Goal: Task Accomplishment & Management: Use online tool/utility

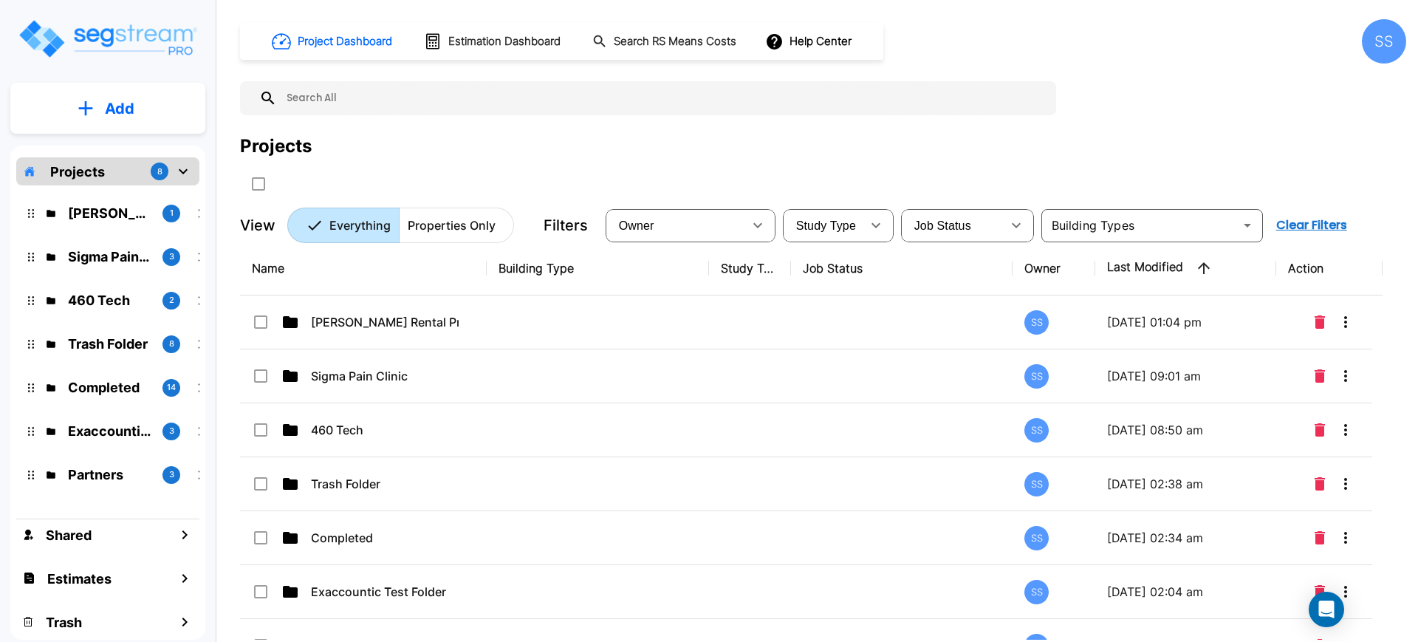
click at [114, 103] on p "Add" at bounding box center [120, 108] width 30 height 22
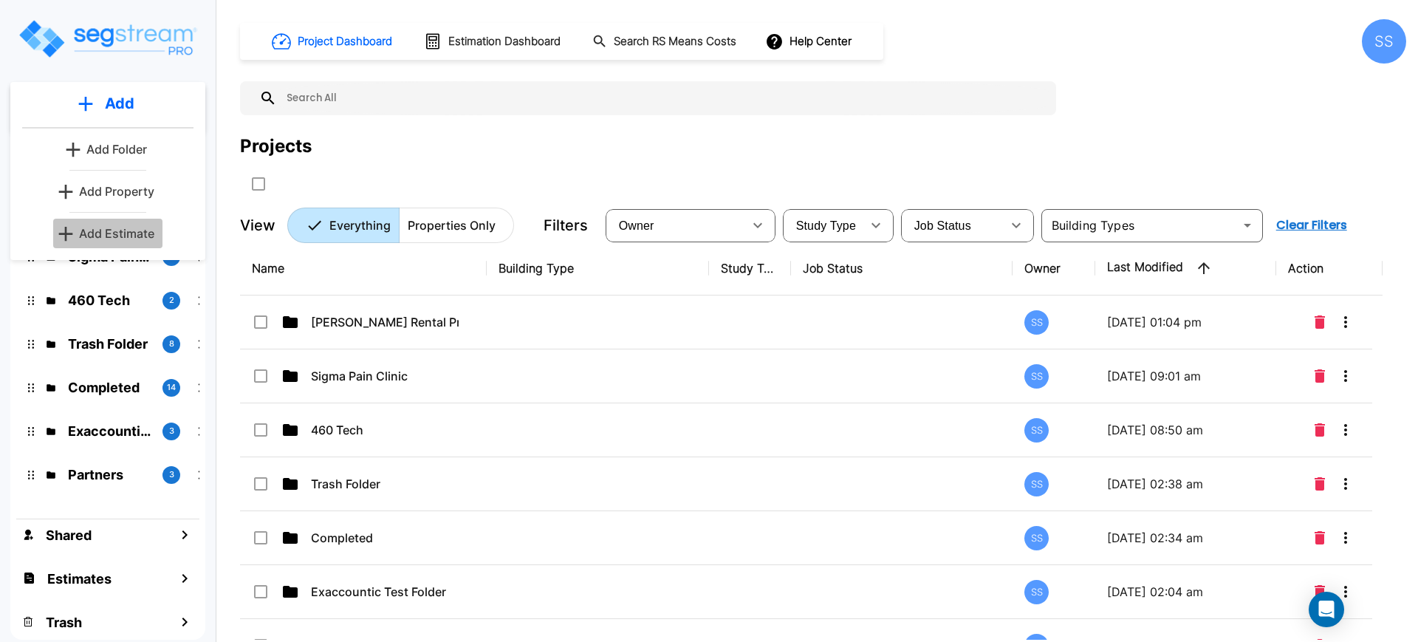
click at [132, 228] on p "Add Estimate" at bounding box center [116, 233] width 75 height 18
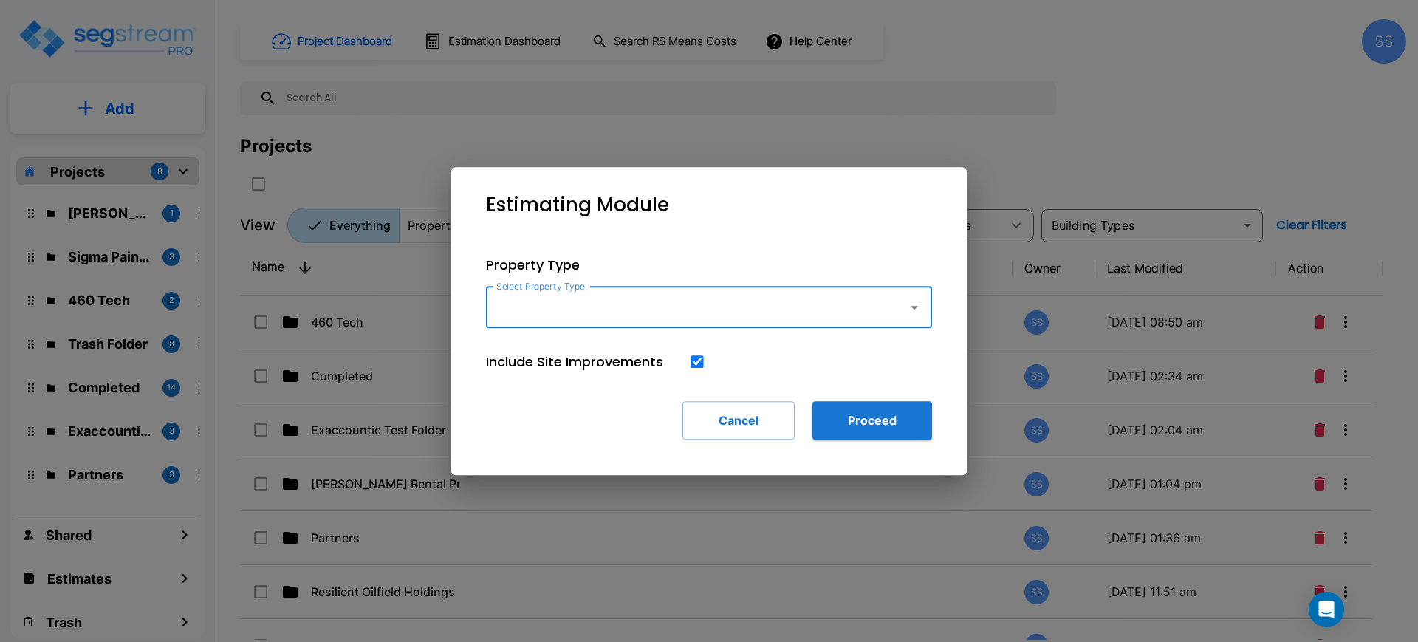
click at [679, 320] on input "Select Property Type" at bounding box center [693, 307] width 401 height 28
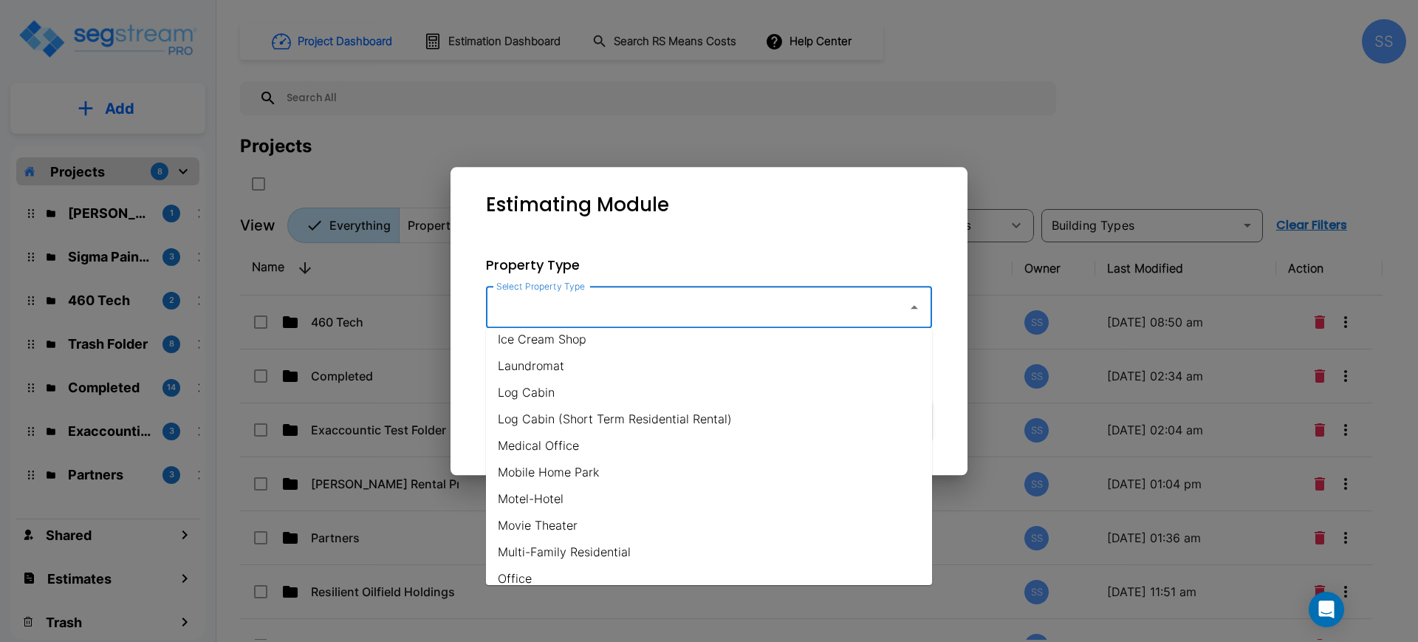
scroll to position [738, 0]
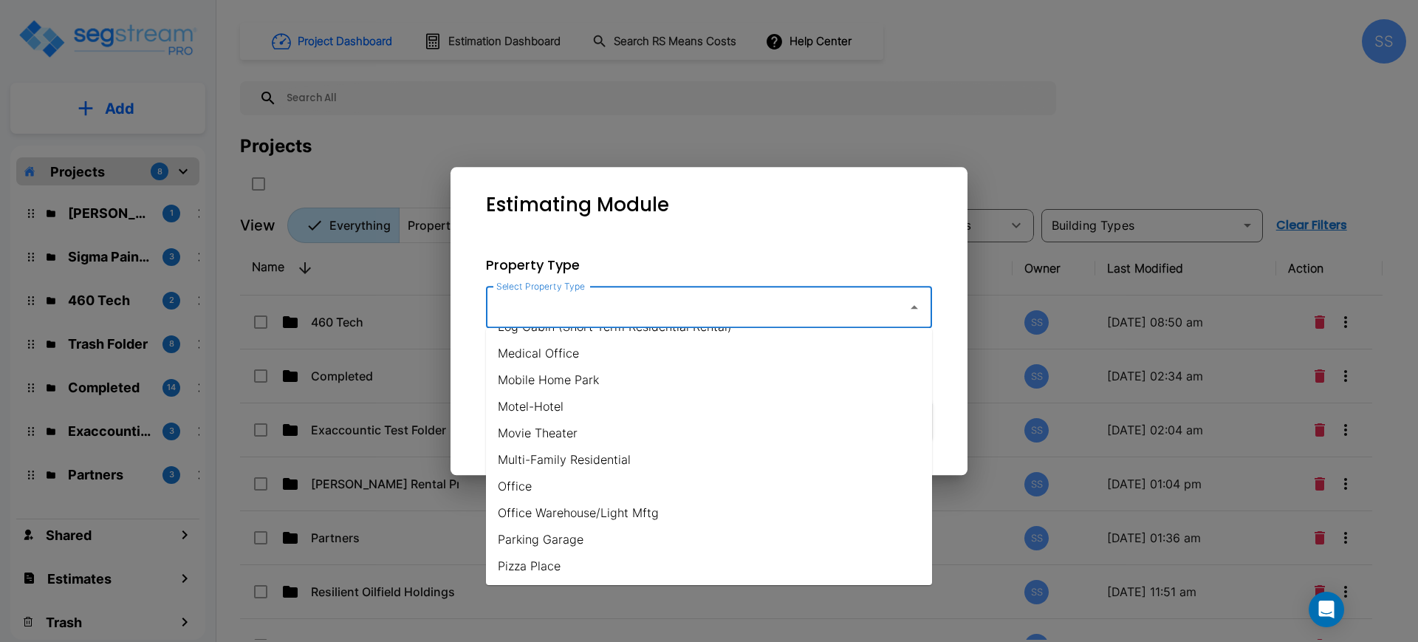
click at [583, 501] on li "Office Warehouse/Light Mftg" at bounding box center [709, 512] width 446 height 27
type input "Office Warehouse/Light Mftg"
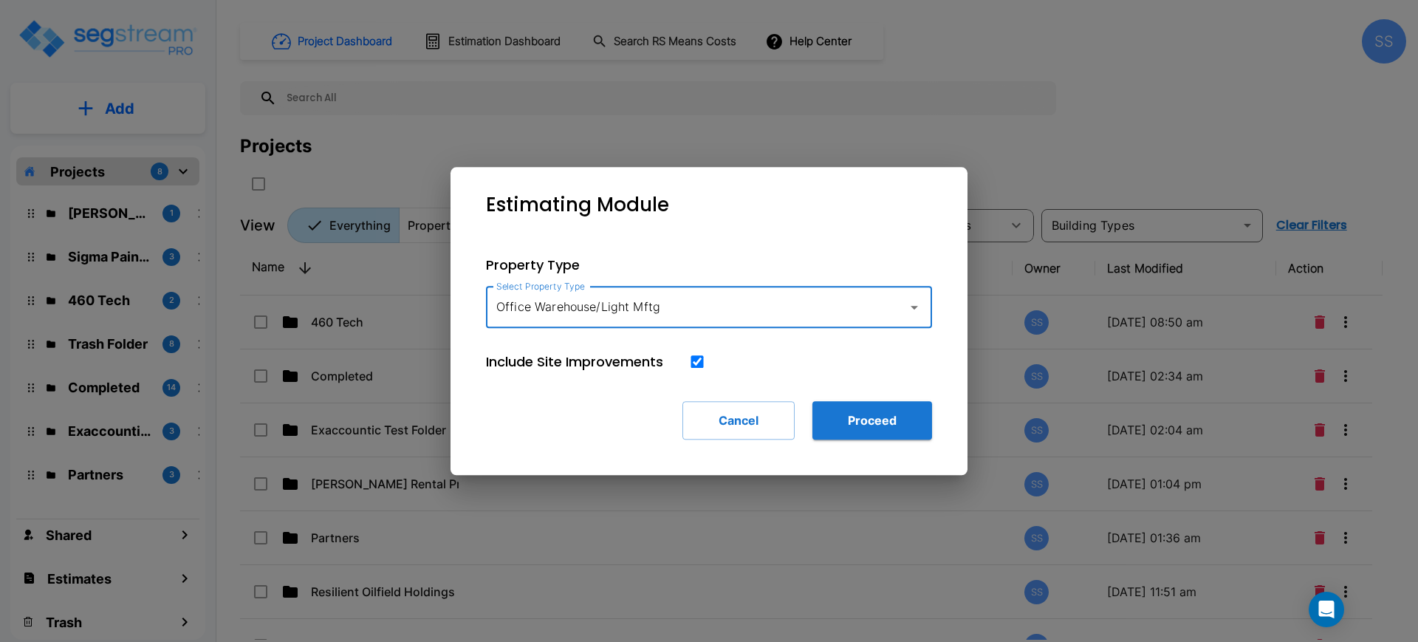
click at [893, 440] on div "Property Type Select Property Type Office Warehouse/Light Mftg Select Property …" at bounding box center [708, 347] width 493 height 232
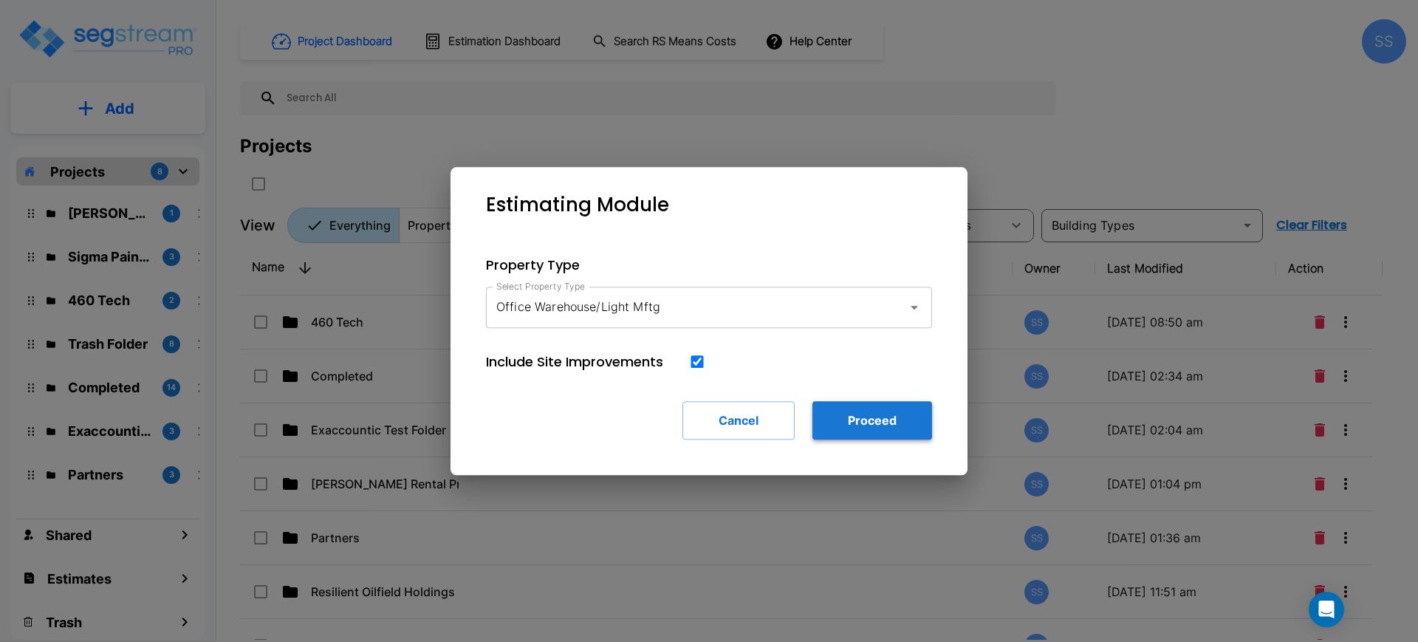
click at [887, 427] on button "Proceed" at bounding box center [872, 420] width 120 height 38
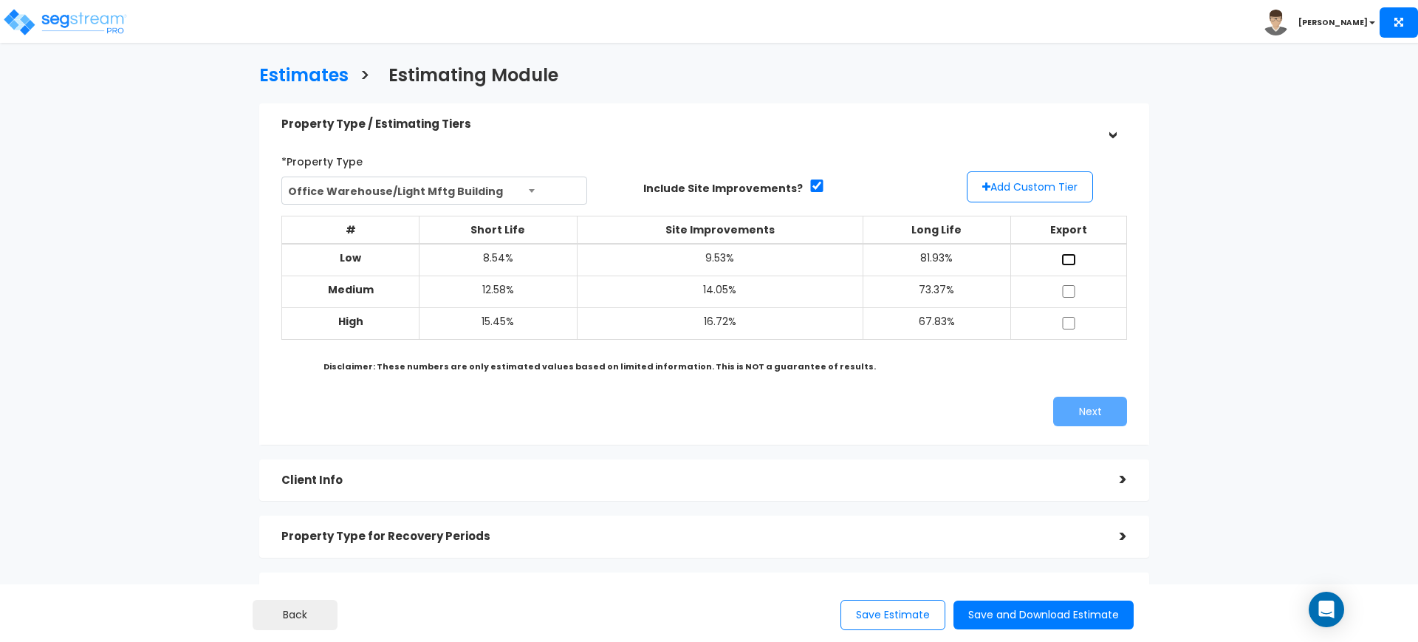
click at [1070, 255] on input "checkbox" at bounding box center [1068, 259] width 15 height 13
checkbox input "true"
click at [1071, 283] on td at bounding box center [1068, 291] width 116 height 32
click at [1072, 292] on input "checkbox" at bounding box center [1068, 291] width 15 height 13
checkbox input "true"
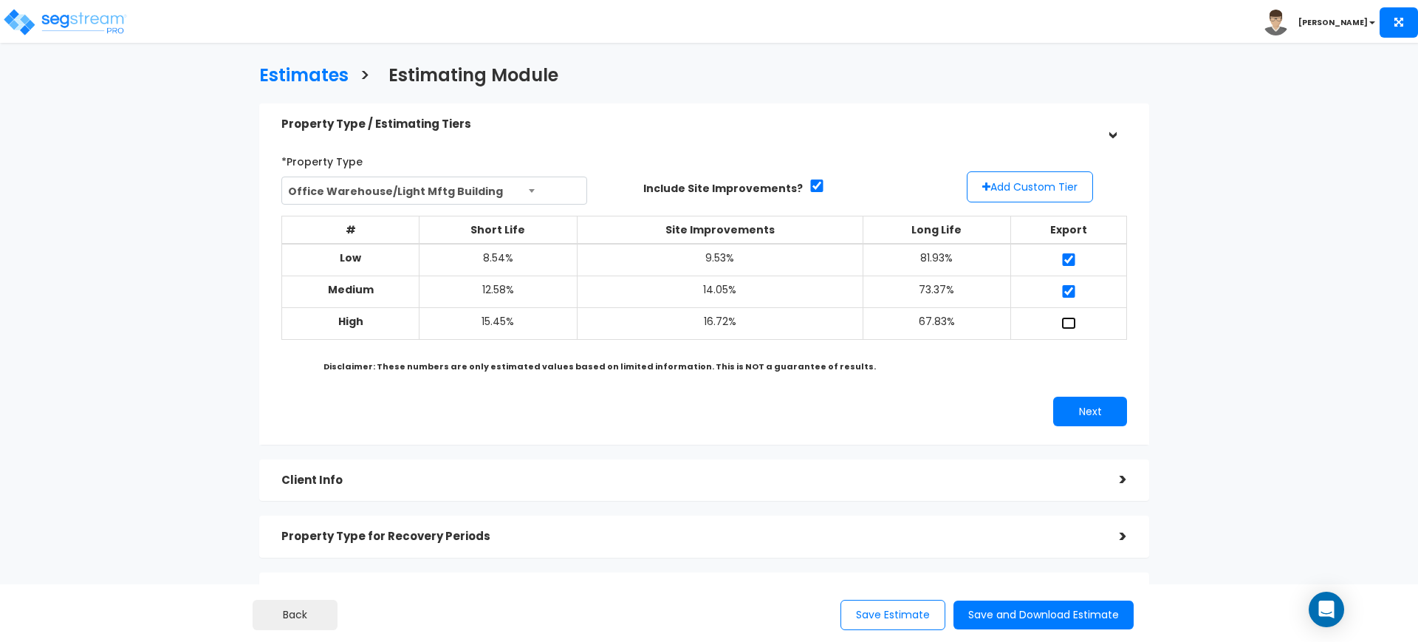
click at [1069, 329] on input "checkbox" at bounding box center [1068, 323] width 15 height 13
checkbox input "true"
click at [1088, 413] on button "Next" at bounding box center [1090, 412] width 74 height 30
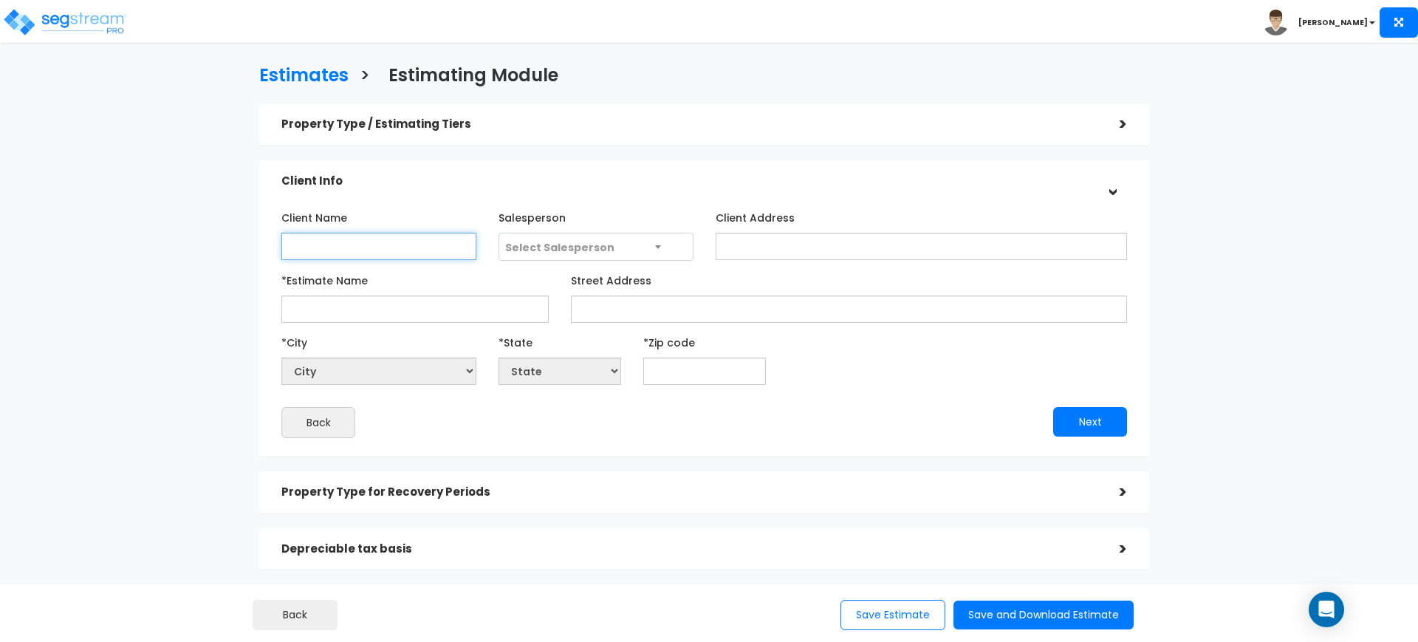
click at [396, 250] on input "Client Name" at bounding box center [378, 246] width 195 height 27
type input "HFI"
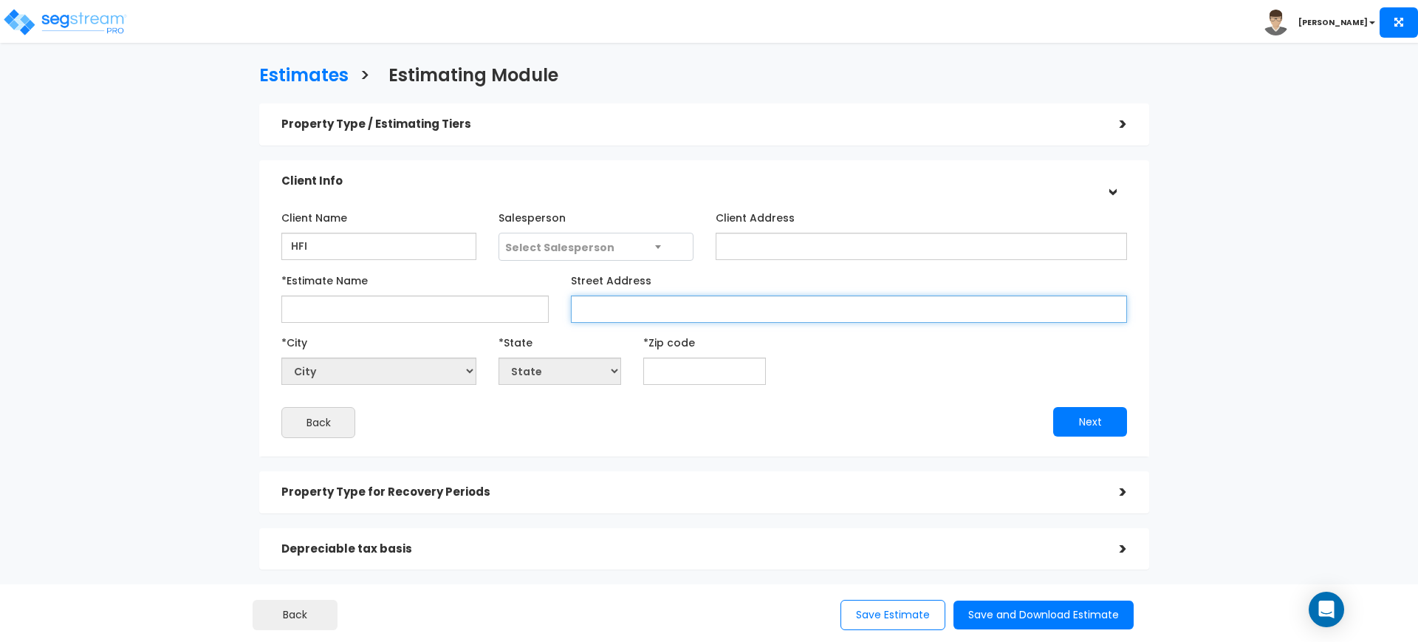
click at [809, 301] on input "Street Address" at bounding box center [849, 308] width 556 height 27
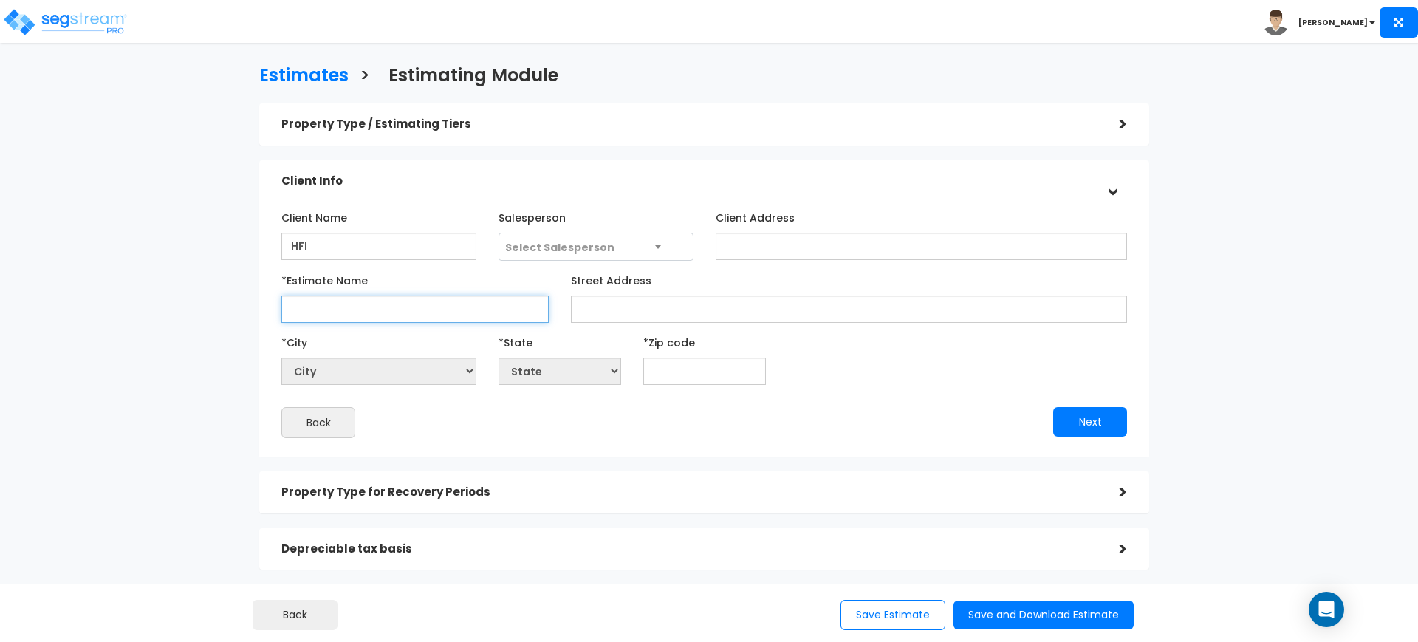
click at [404, 306] on input "*Estimate Name" at bounding box center [414, 308] width 267 height 27
type input "Updated [GEOGRAPHIC_DATA]"
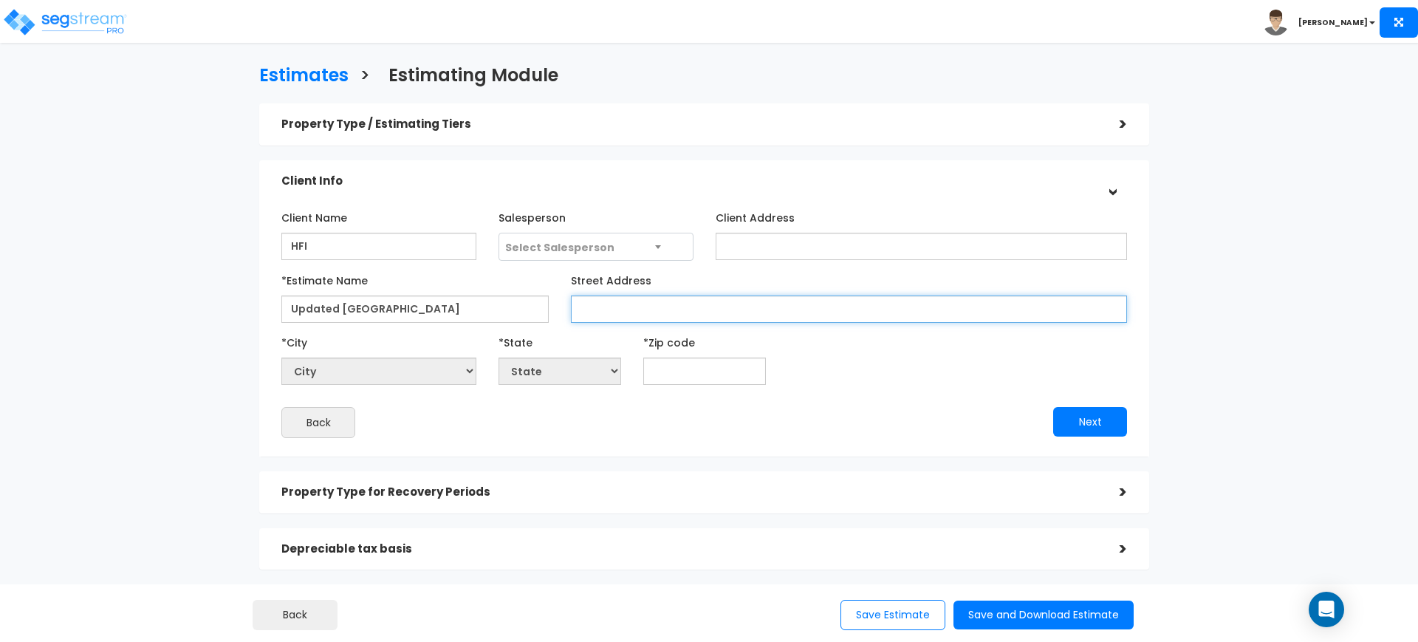
click at [600, 315] on input "Street Address" at bounding box center [849, 308] width 556 height 27
type input "[STREET_ADDRESS]"
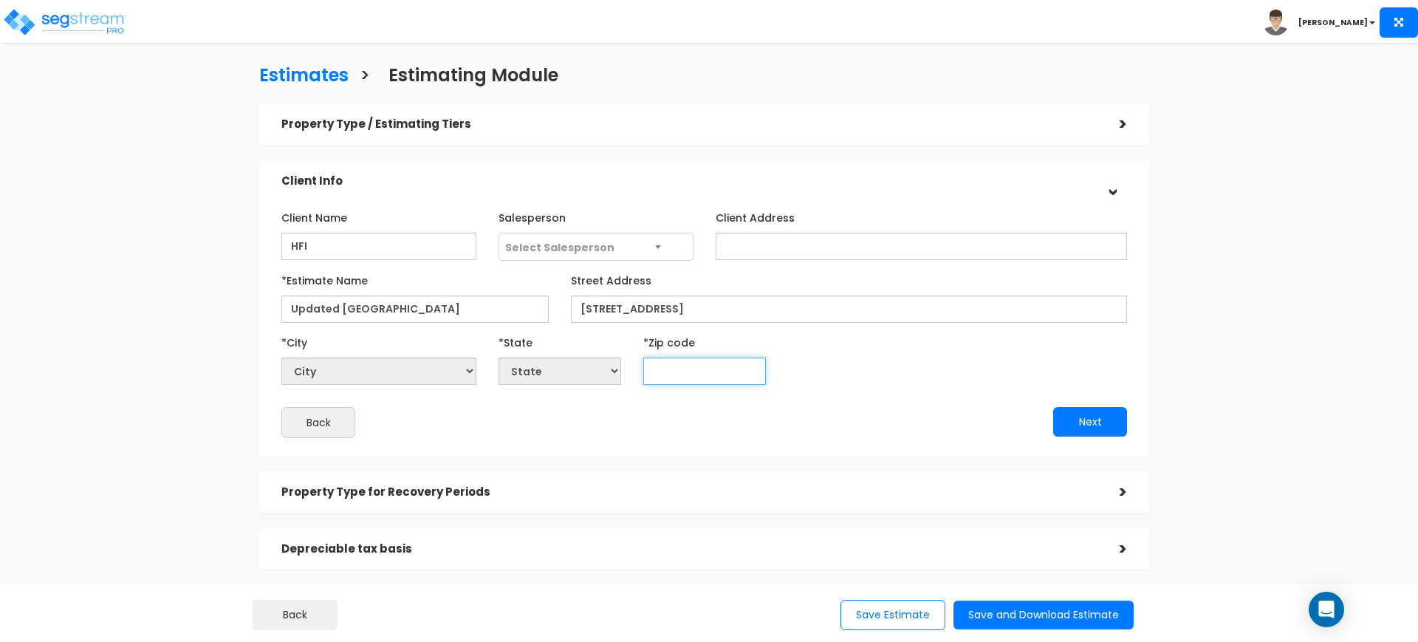
click at [708, 372] on input "text" at bounding box center [704, 370] width 123 height 27
type input "7706"
select select "[GEOGRAPHIC_DATA]"
type input "77064"
click at [1068, 428] on button "Next" at bounding box center [1090, 422] width 74 height 30
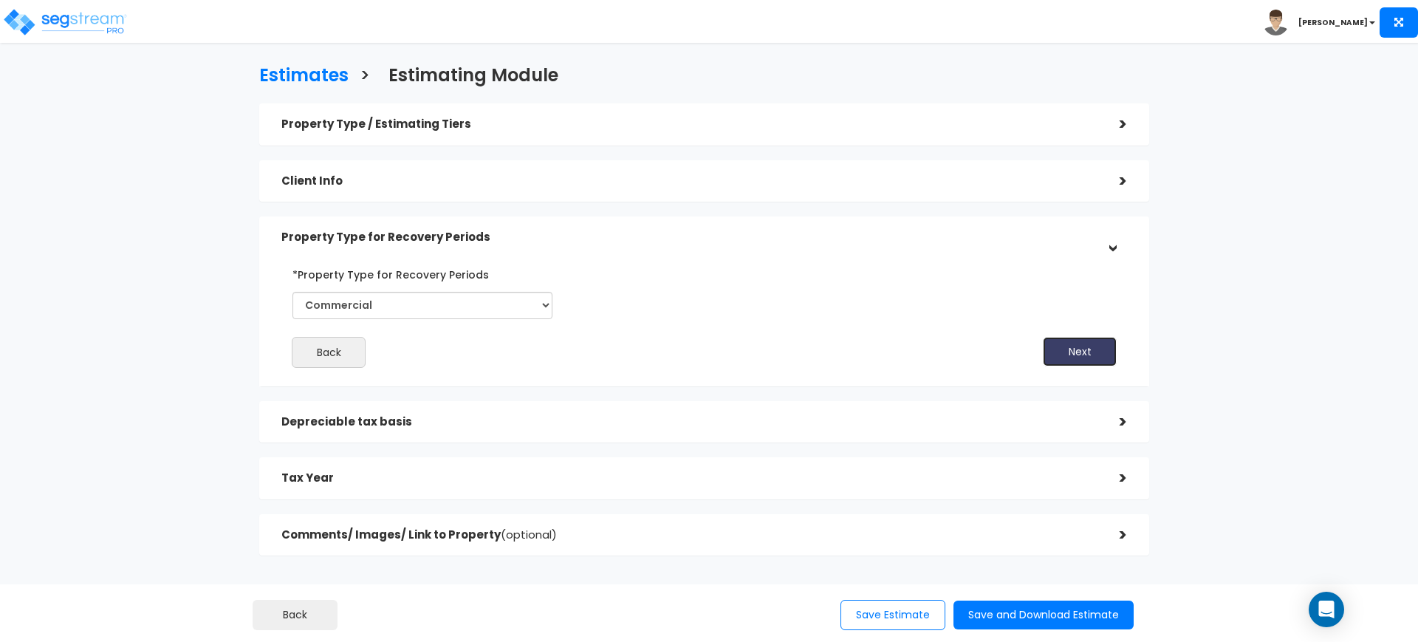
click at [1100, 347] on button "Next" at bounding box center [1080, 352] width 74 height 30
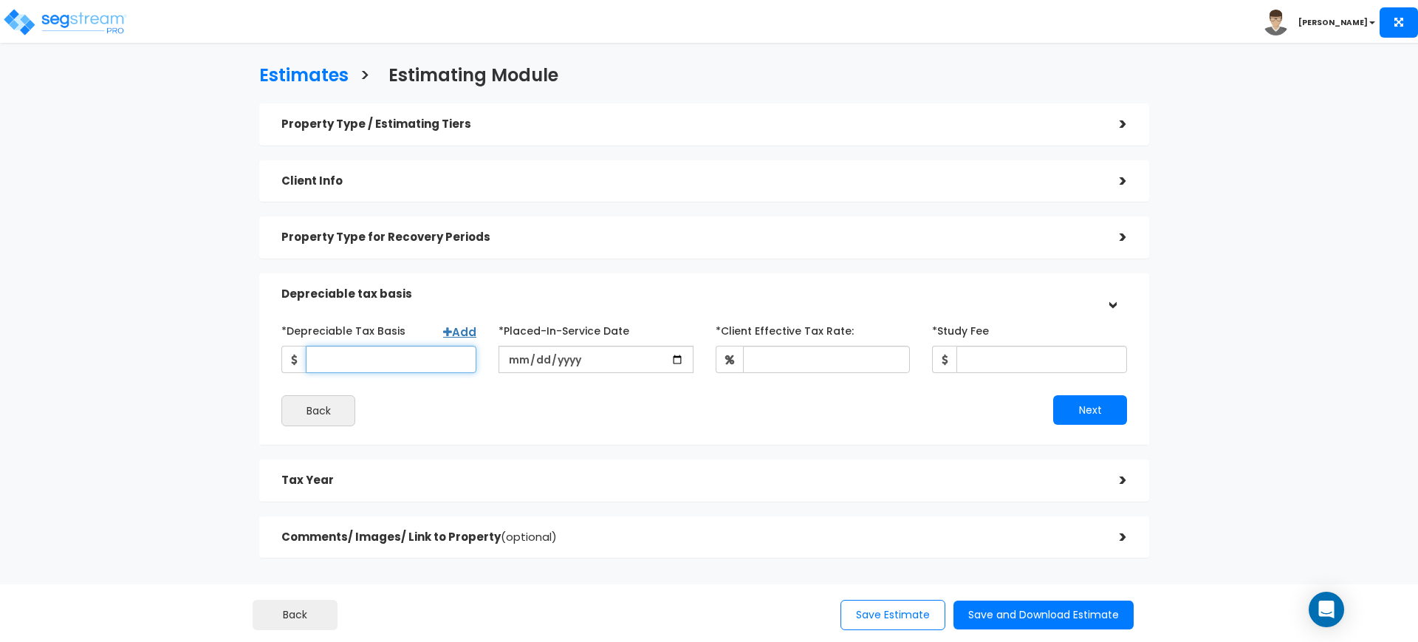
click at [438, 365] on input "*Depreciable Tax Basis" at bounding box center [391, 359] width 171 height 27
click at [409, 369] on input "*Depreciable Tax Basis" at bounding box center [391, 359] width 171 height 27
type input "1,433,084"
click at [515, 352] on input "date" at bounding box center [595, 359] width 195 height 27
type input "[DATE]"
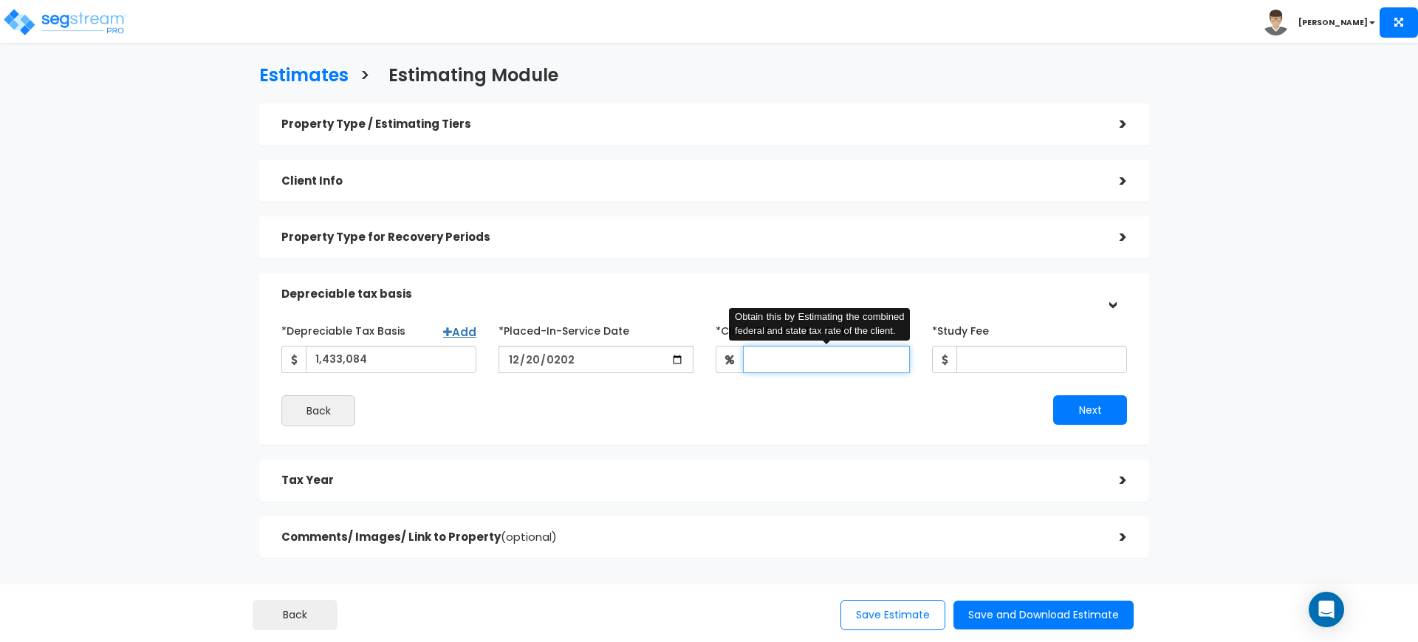
click at [840, 354] on input "*Client Effective Tax Rate:" at bounding box center [827, 359] width 168 height 27
type input "37"
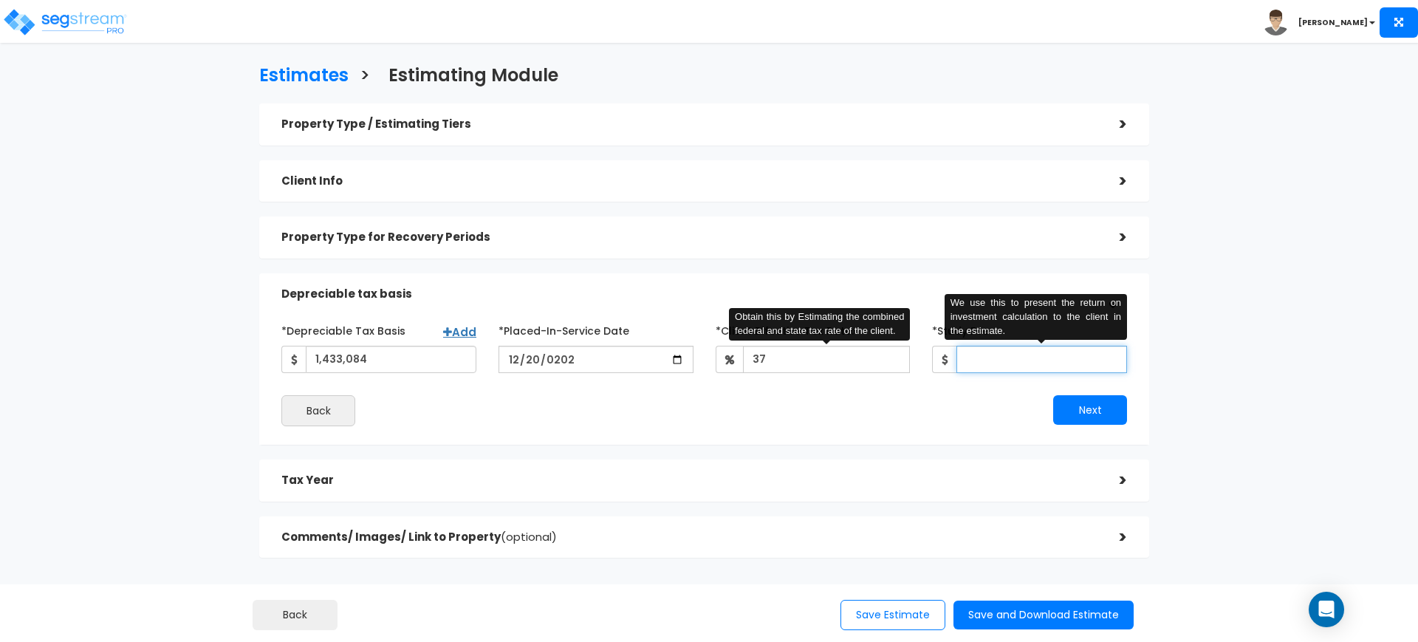
click at [1011, 371] on input "*Study Fee" at bounding box center [1041, 359] width 171 height 27
type input "1"
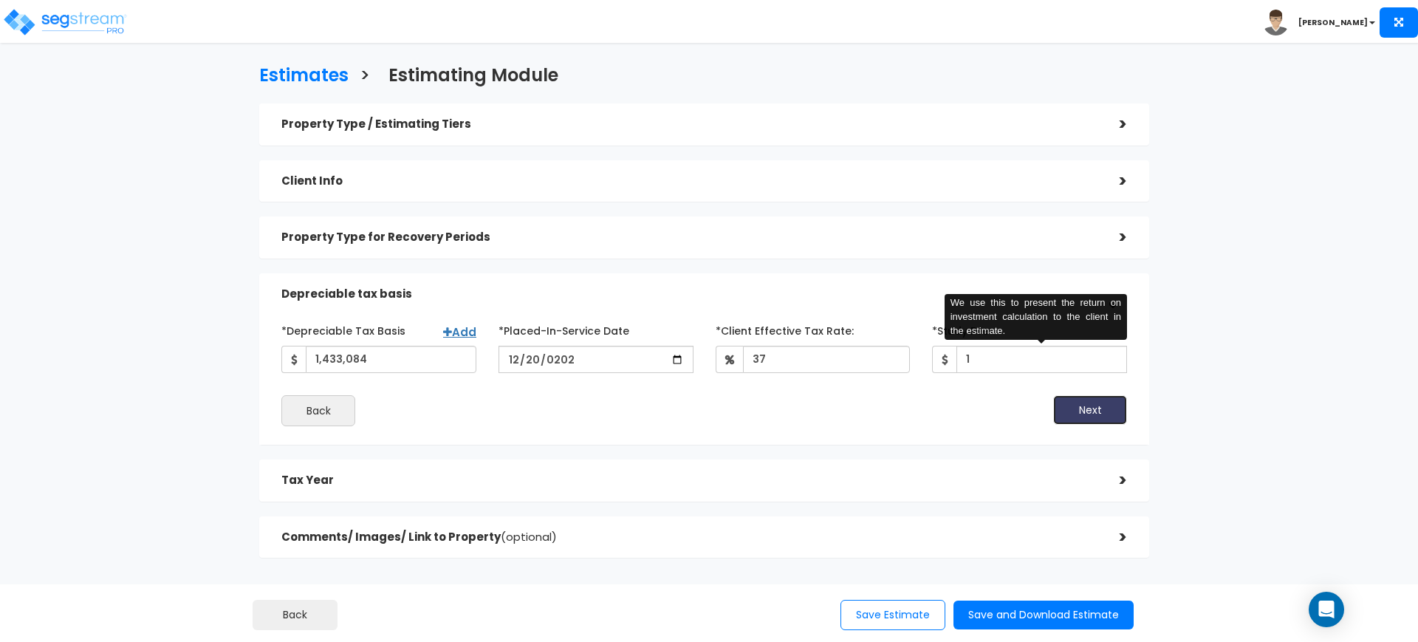
click at [1079, 408] on button "Next" at bounding box center [1090, 410] width 74 height 30
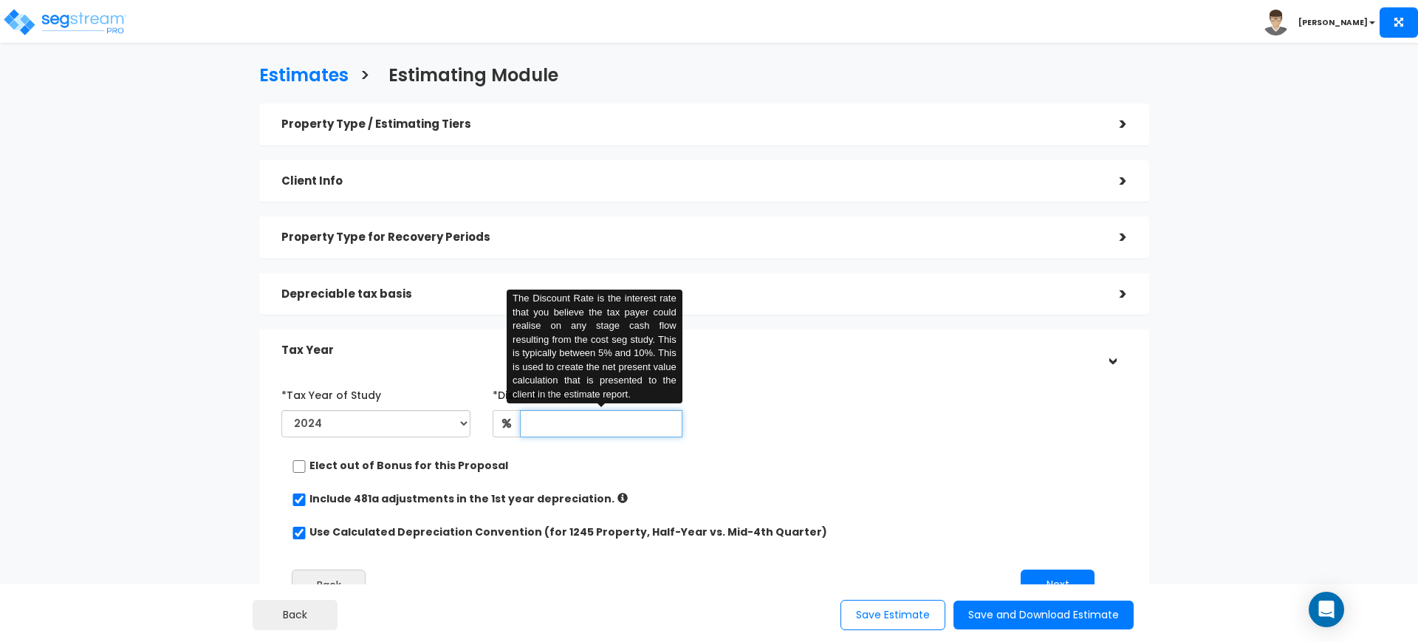
click at [636, 428] on input "text" at bounding box center [601, 423] width 162 height 27
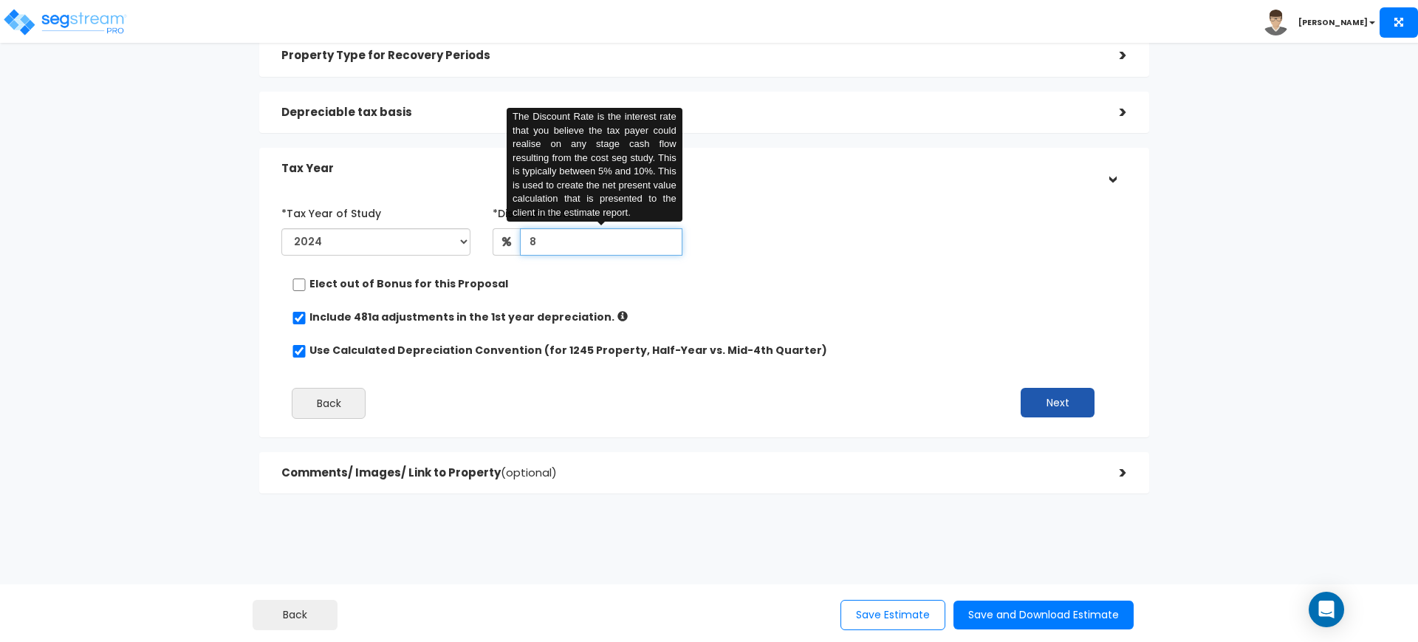
type input "8"
click at [1091, 397] on button "Next" at bounding box center [1058, 403] width 74 height 30
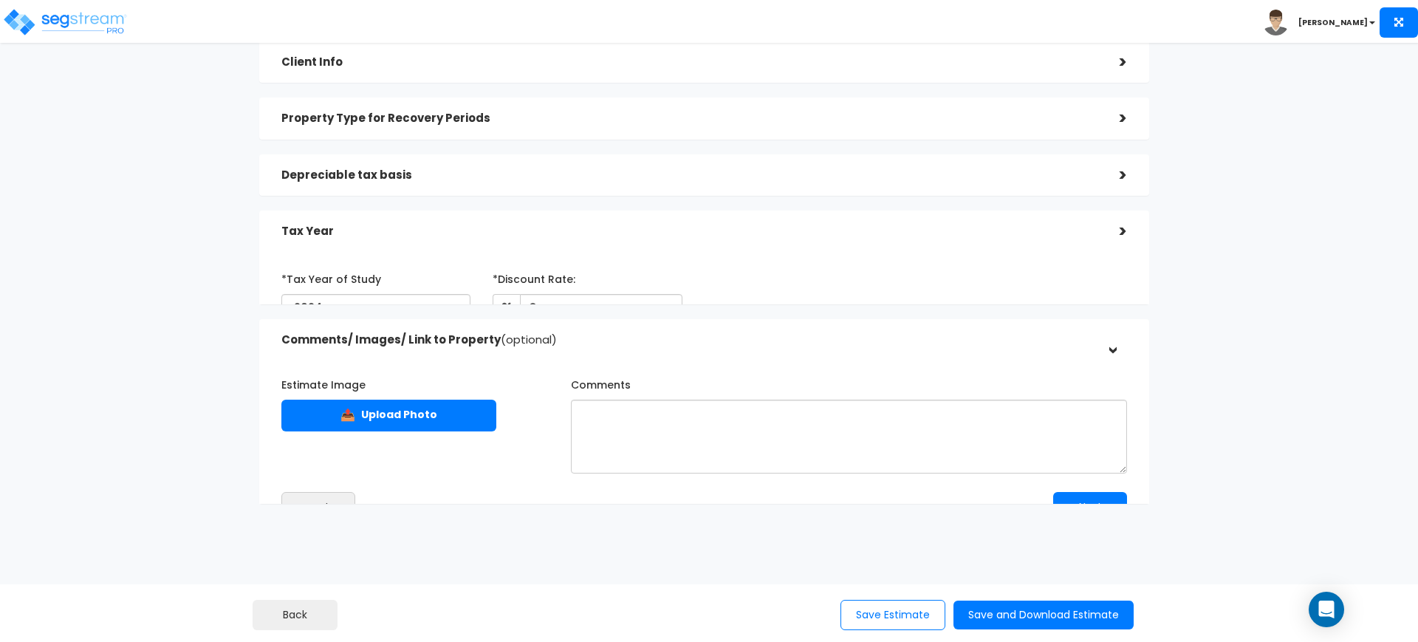
scroll to position [114, 0]
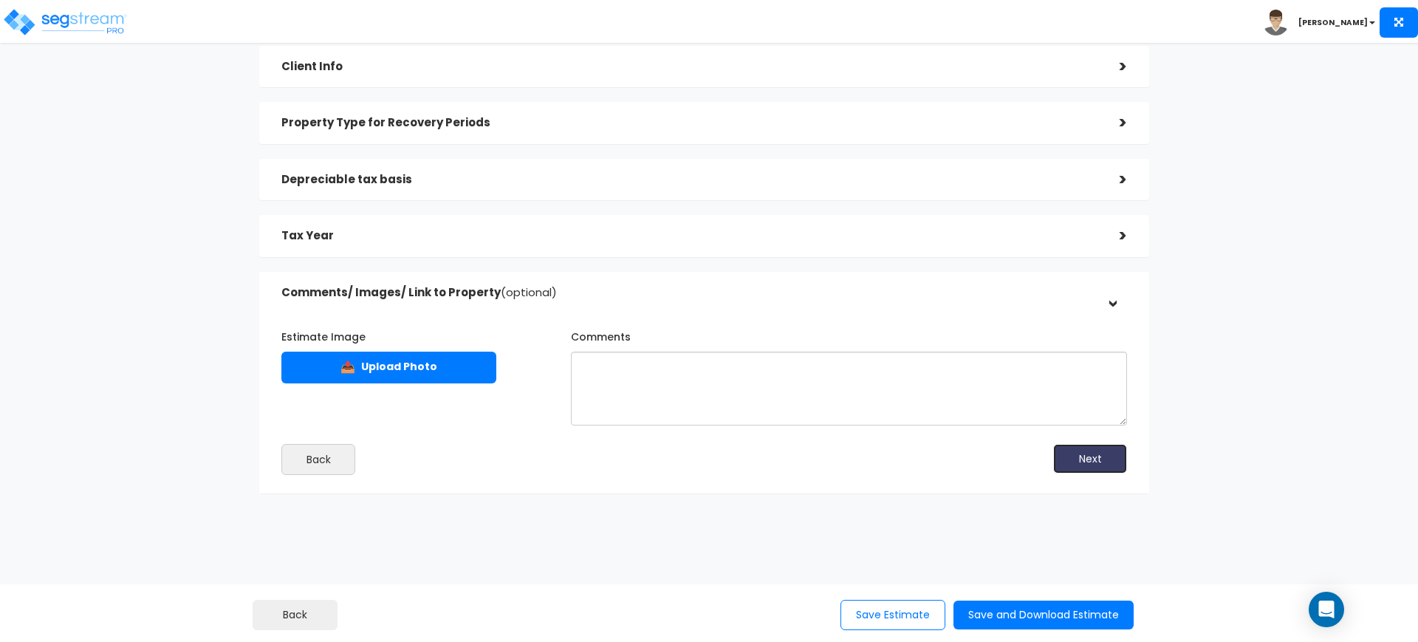
click at [1112, 463] on button "Next" at bounding box center [1090, 459] width 74 height 30
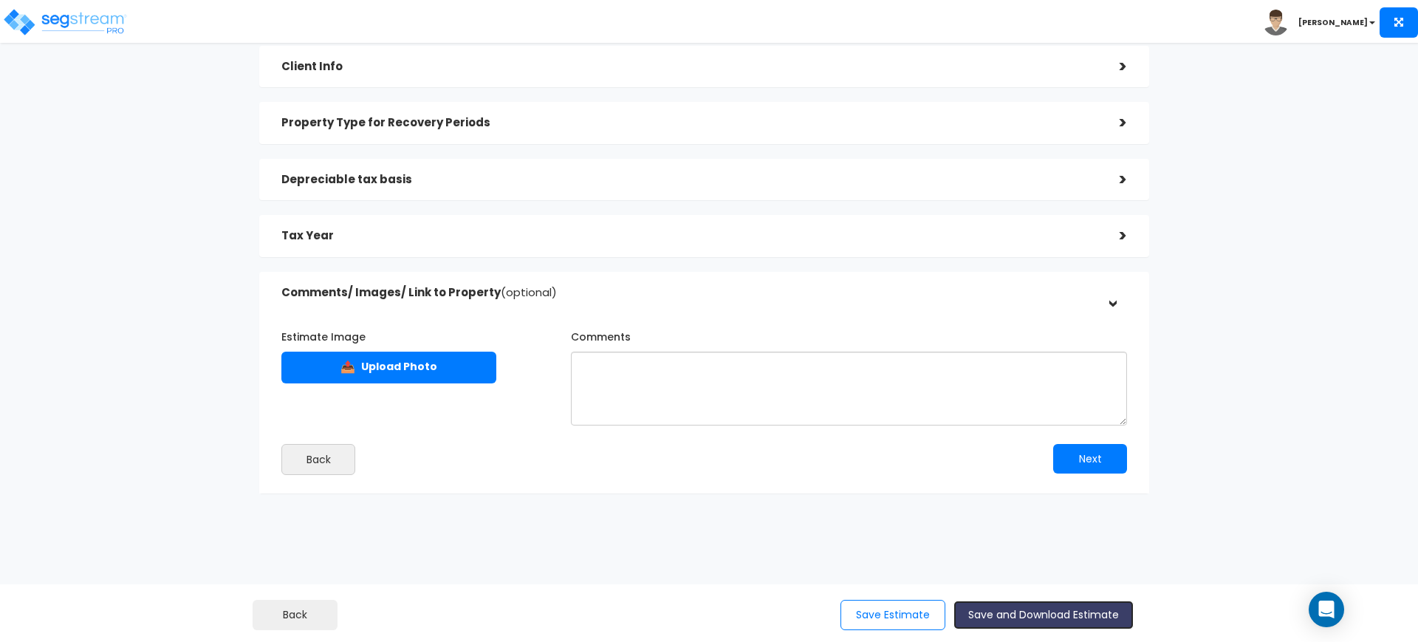
click at [1063, 607] on button "Save and Download Estimate" at bounding box center [1043, 614] width 180 height 29
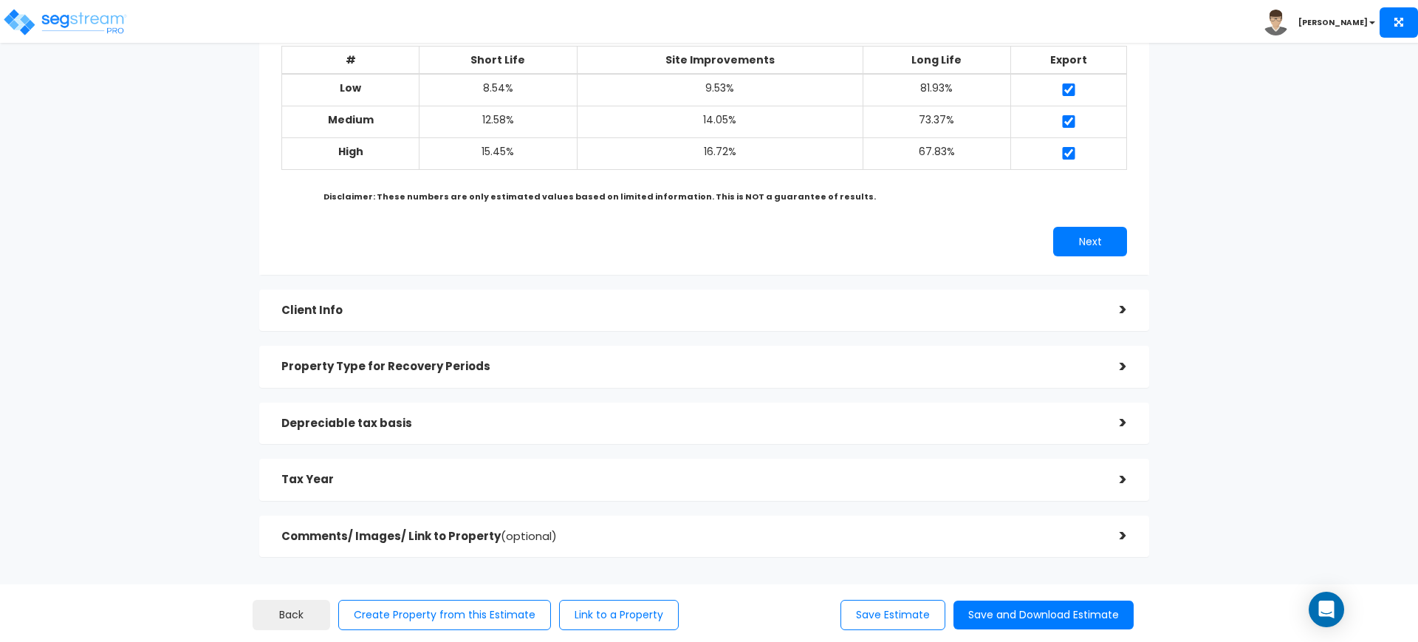
scroll to position [48, 0]
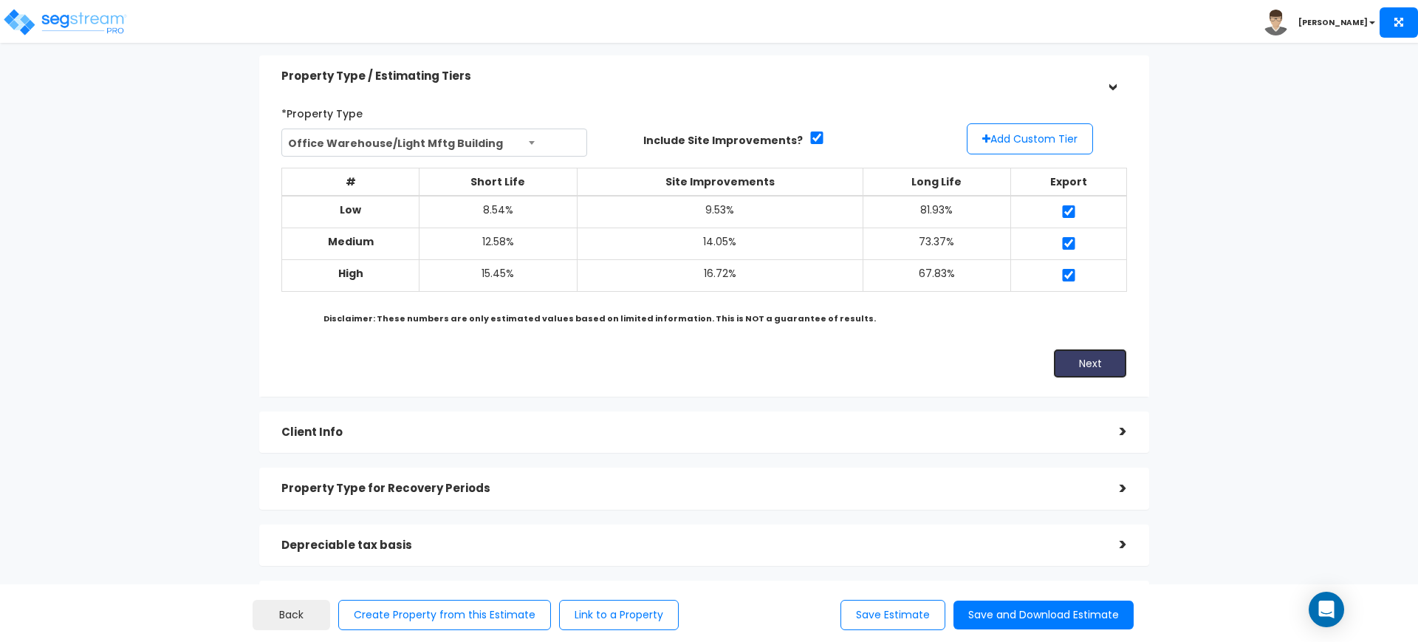
click at [1079, 366] on button "Next" at bounding box center [1090, 364] width 74 height 30
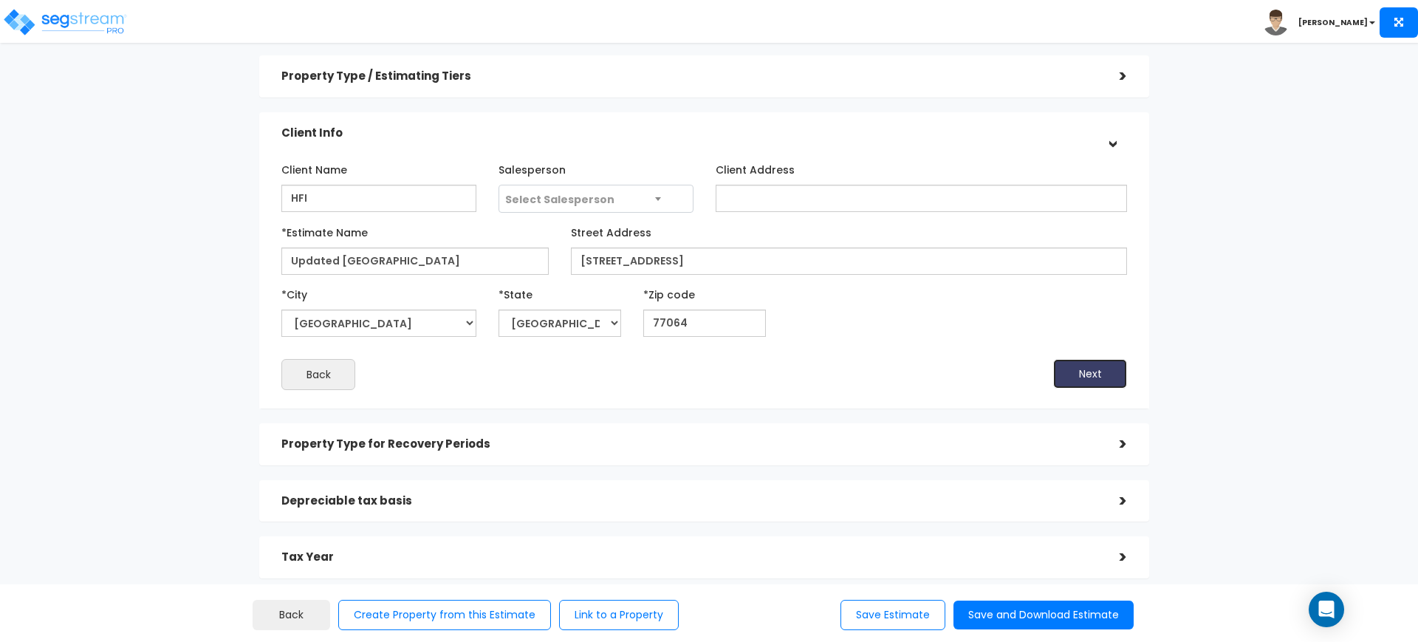
click at [1105, 374] on button "Next" at bounding box center [1090, 374] width 74 height 30
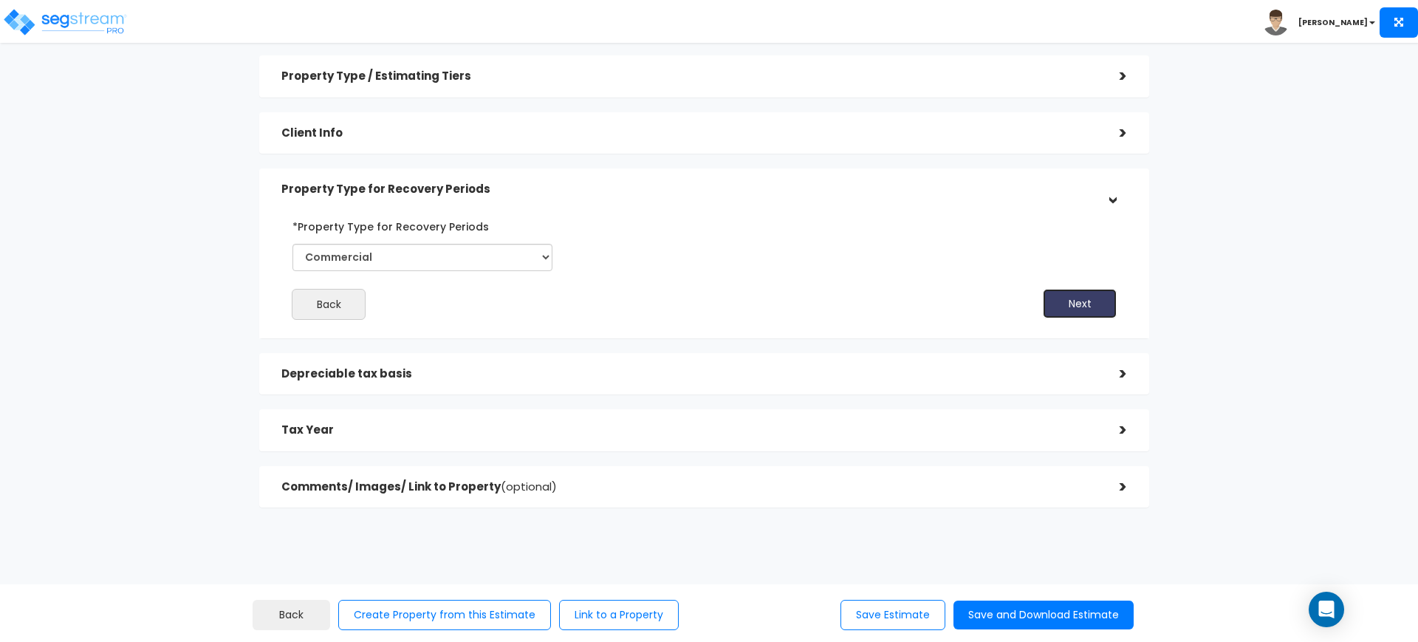
click at [1098, 297] on button "Next" at bounding box center [1080, 304] width 74 height 30
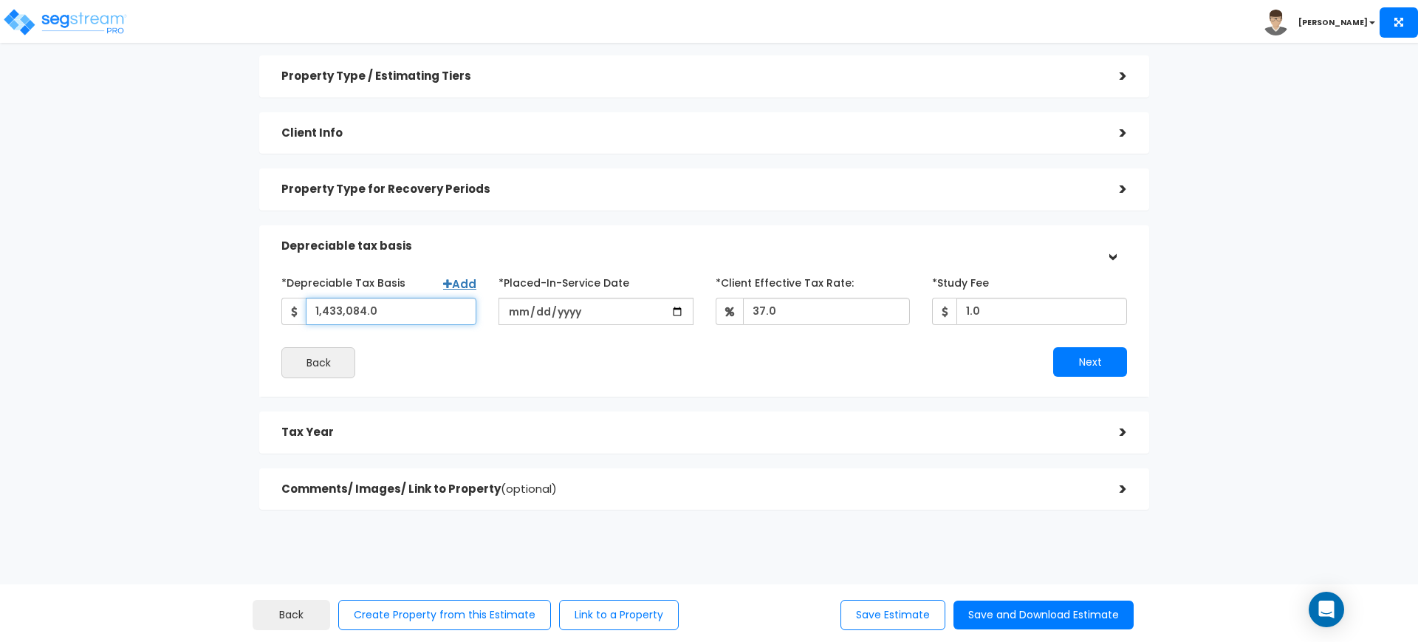
drag, startPoint x: 403, startPoint y: 319, endPoint x: 136, endPoint y: 284, distance: 269.6
click at [142, 287] on div "Estimates > Updated Fallbrook Property Type / Estimating Tiers > *Property Type…" at bounding box center [704, 267] width 1163 height 781
type input "1,260,715"
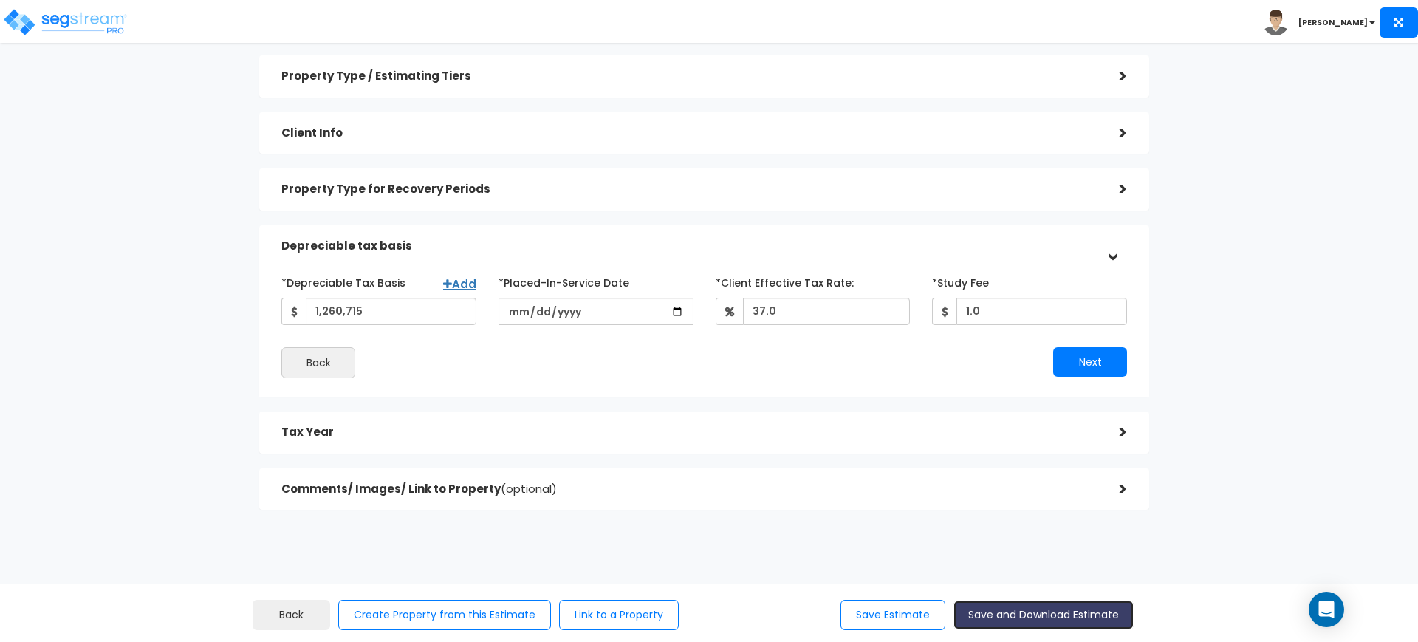
click at [1015, 609] on button "Save and Download Estimate" at bounding box center [1043, 614] width 180 height 29
